Goal: Navigation & Orientation: Find specific page/section

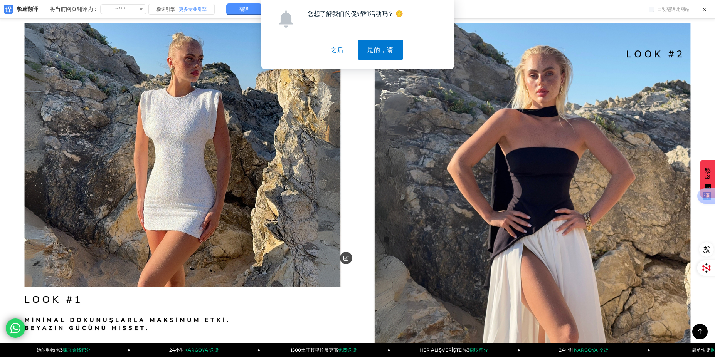
scroll to position [1021, 0]
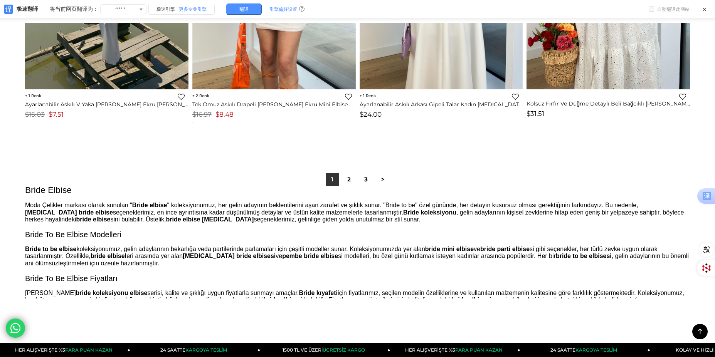
scroll to position [5624, 0]
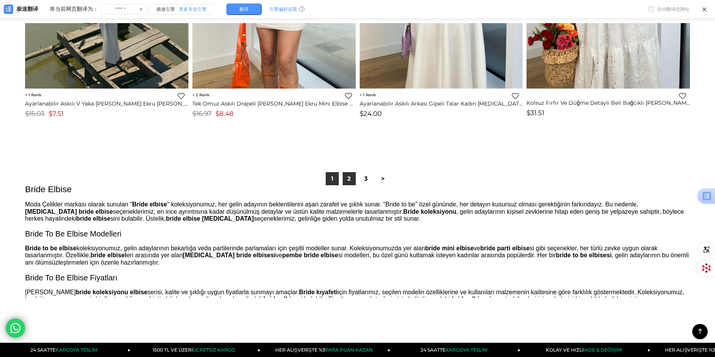
click at [350, 181] on link "2" at bounding box center [348, 178] width 13 height 13
